Goal: Task Accomplishment & Management: Use online tool/utility

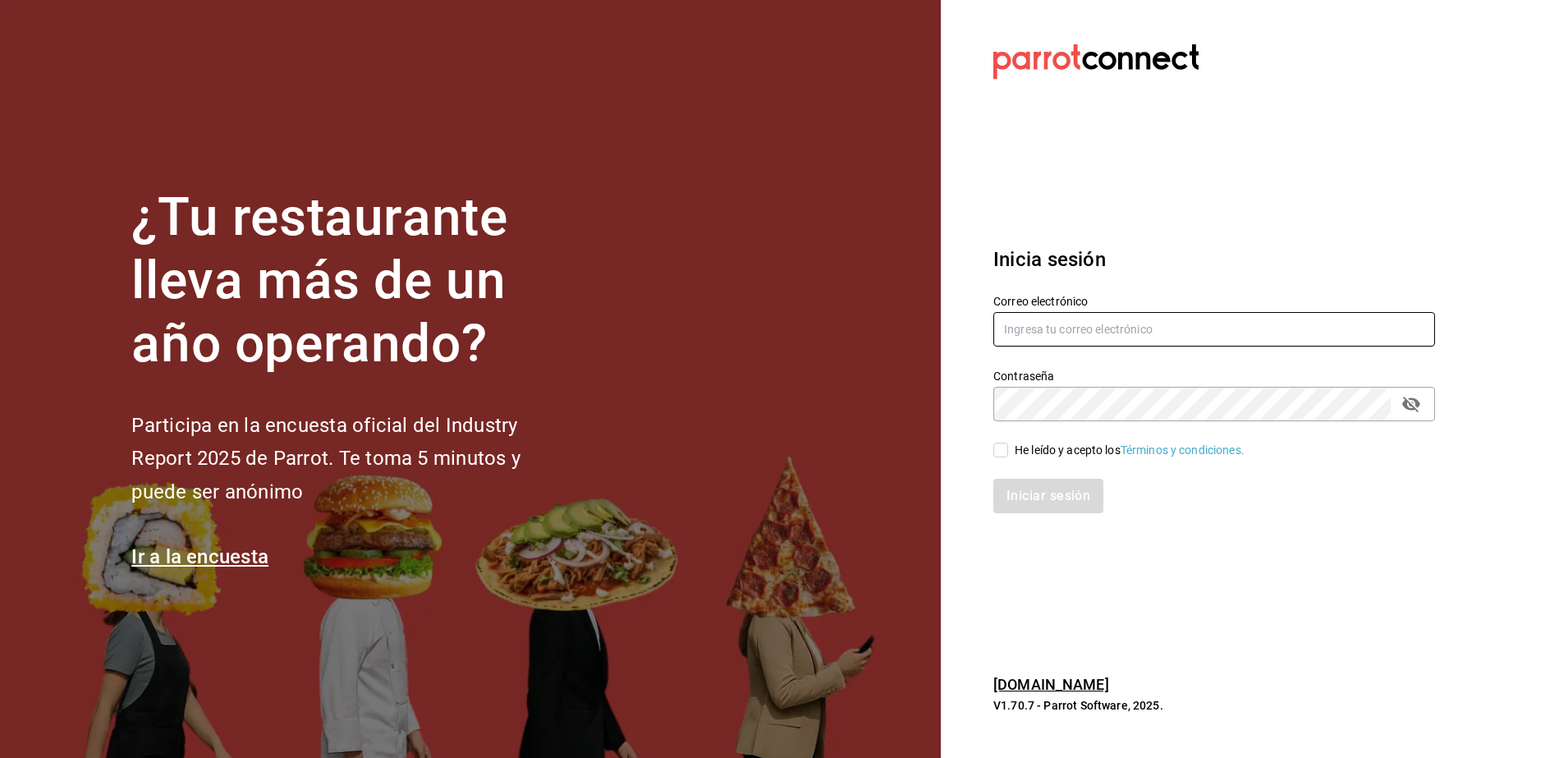
click at [1059, 325] on input "text" at bounding box center [1214, 329] width 442 height 34
type input "[EMAIL_ADDRESS][DOMAIN_NAME]"
click at [1006, 450] on input "He leído y acepto los Términos y condiciones." at bounding box center [1000, 449] width 14 height 14
checkbox input "true"
click at [1031, 489] on button "Iniciar sesión" at bounding box center [1049, 495] width 112 height 34
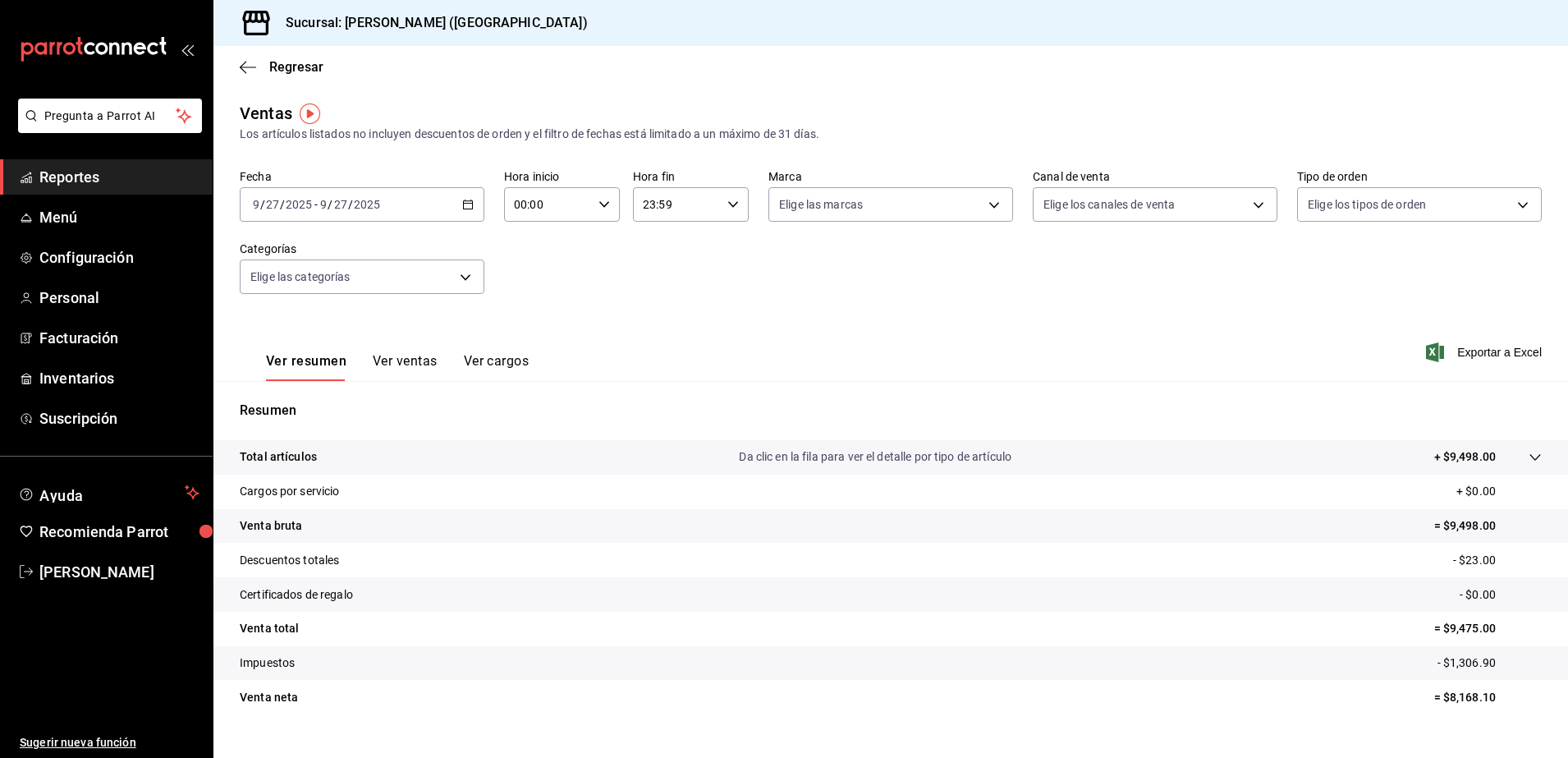
scroll to position [29, 0]
